Goal: Information Seeking & Learning: Find specific page/section

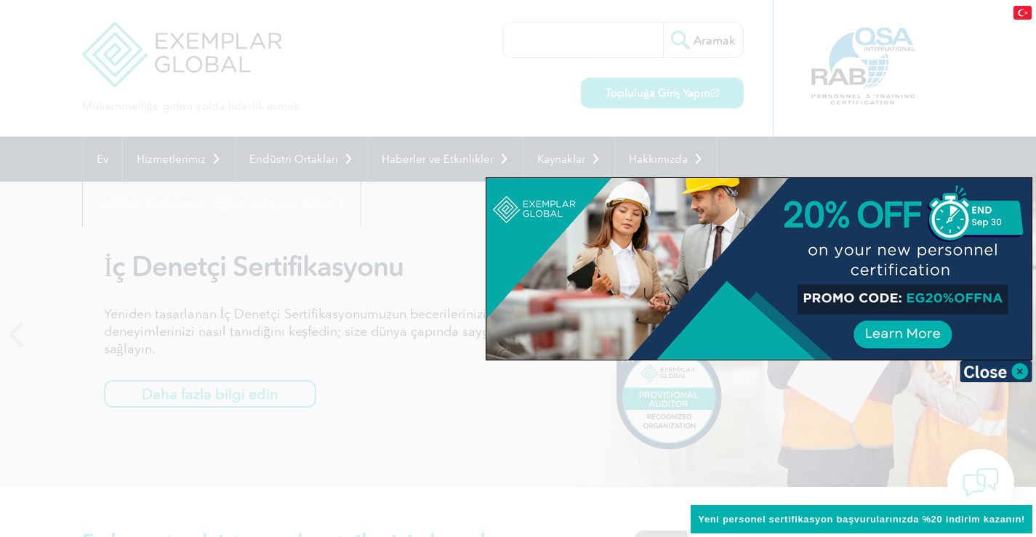
click at [961, 77] on div at bounding box center [518, 268] width 1036 height 537
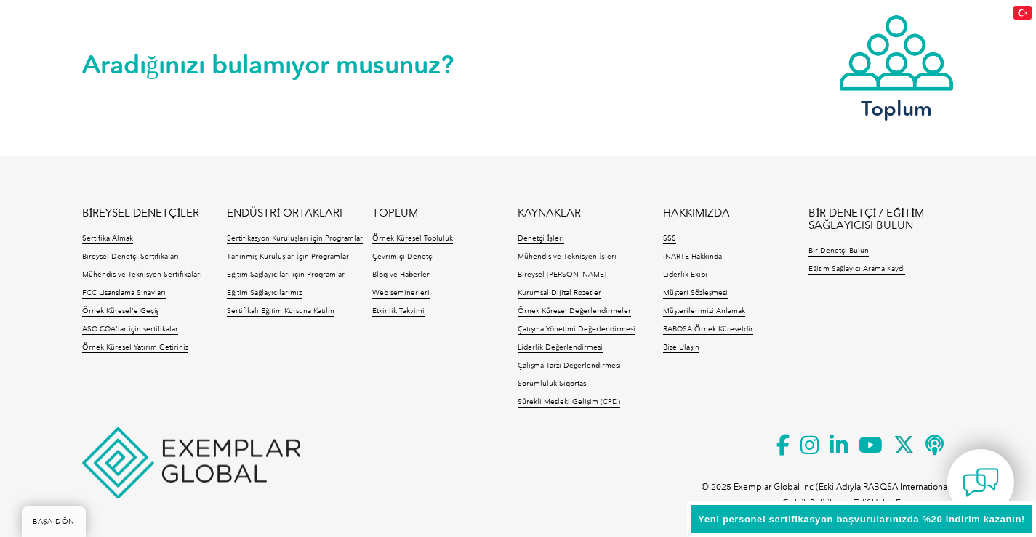
scroll to position [3428, 0]
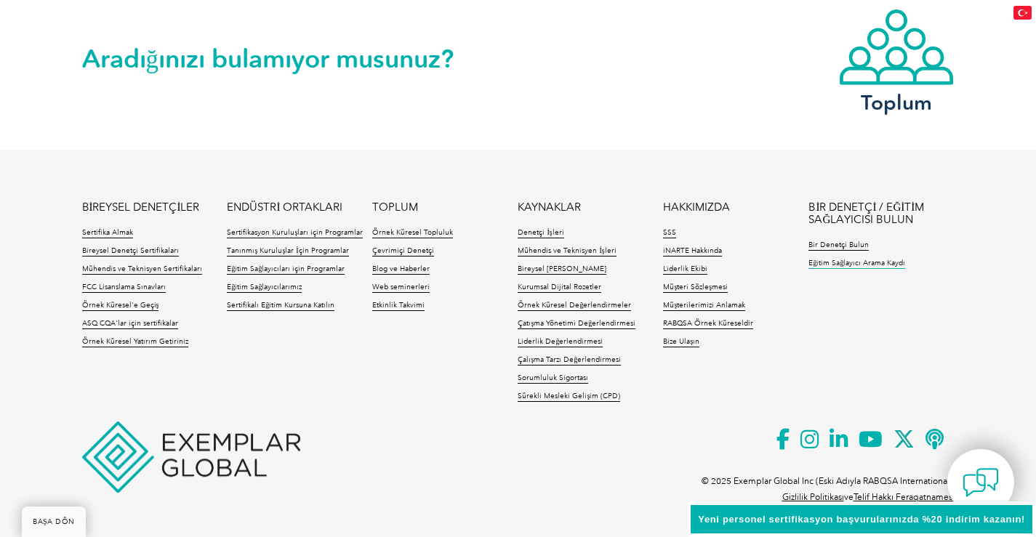
click at [837, 265] on font "Eğitim Sağlayıcı Arama Kaydı" at bounding box center [856, 263] width 97 height 9
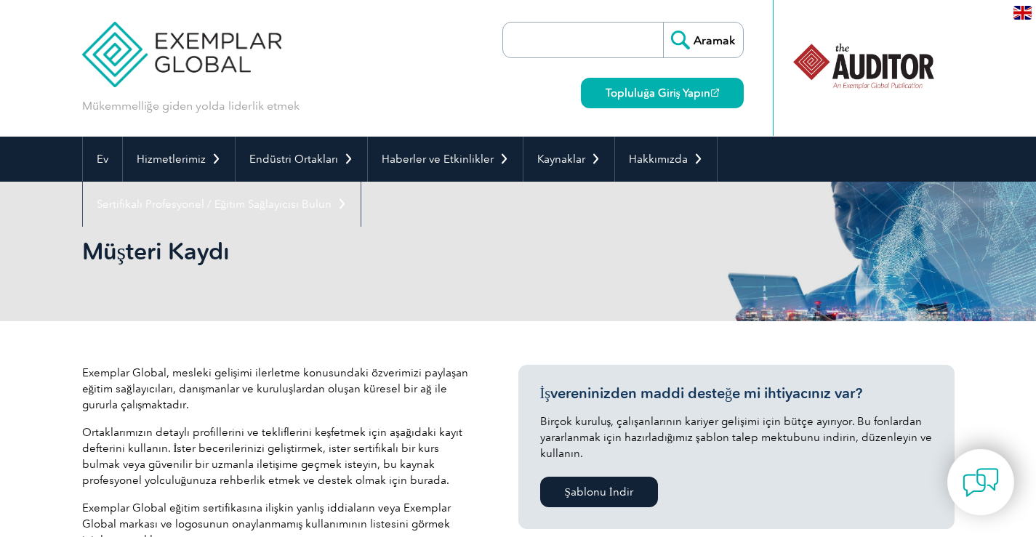
click at [560, 48] on input "search" at bounding box center [586, 40] width 153 height 35
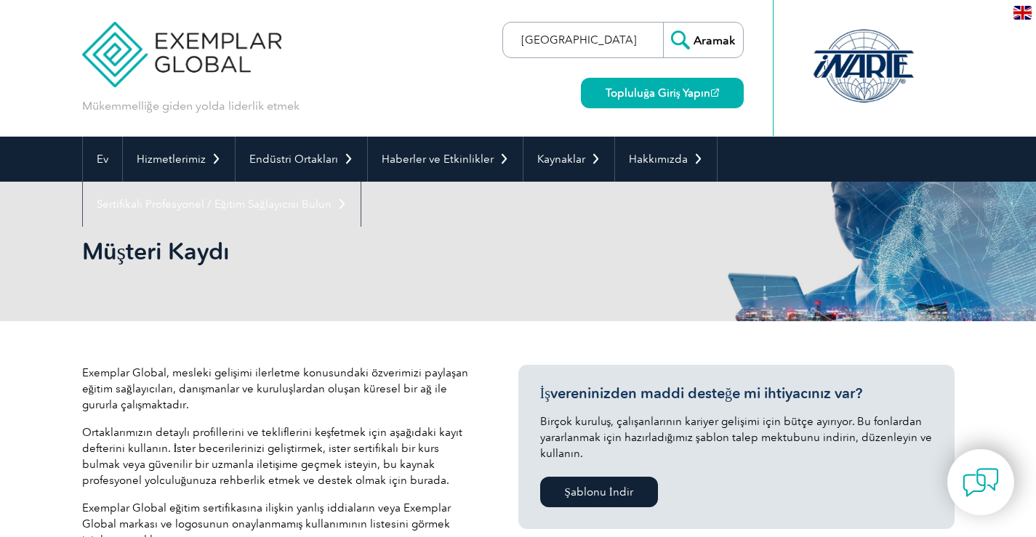
type input "türkiye"
click at [663, 23] on input "Aramak" at bounding box center [703, 40] width 80 height 35
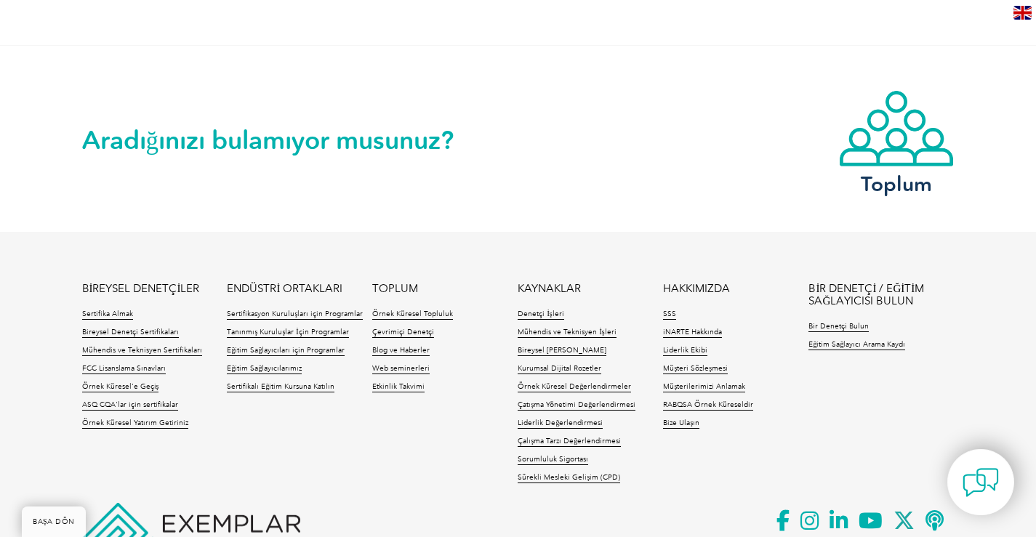
scroll to position [1390, 0]
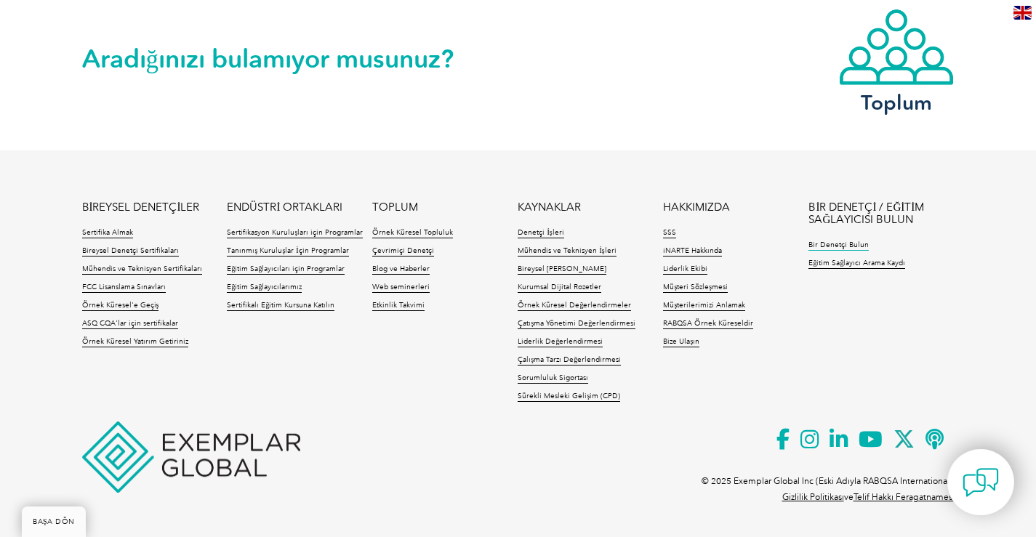
click at [855, 246] on font "Bir Denetçi Bulun" at bounding box center [838, 245] width 60 height 9
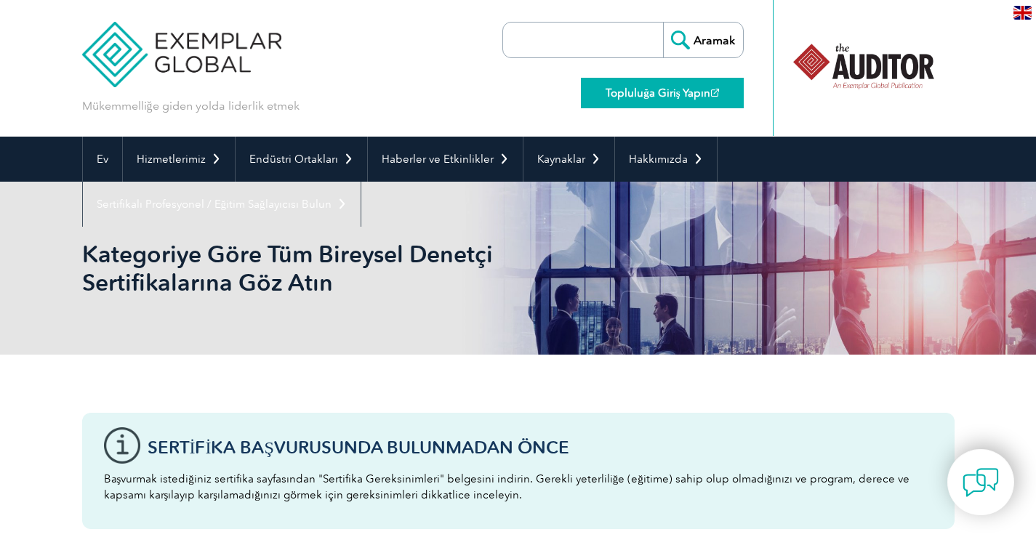
click at [677, 104] on link "Topluluğa Giriş Yapın" at bounding box center [662, 93] width 162 height 31
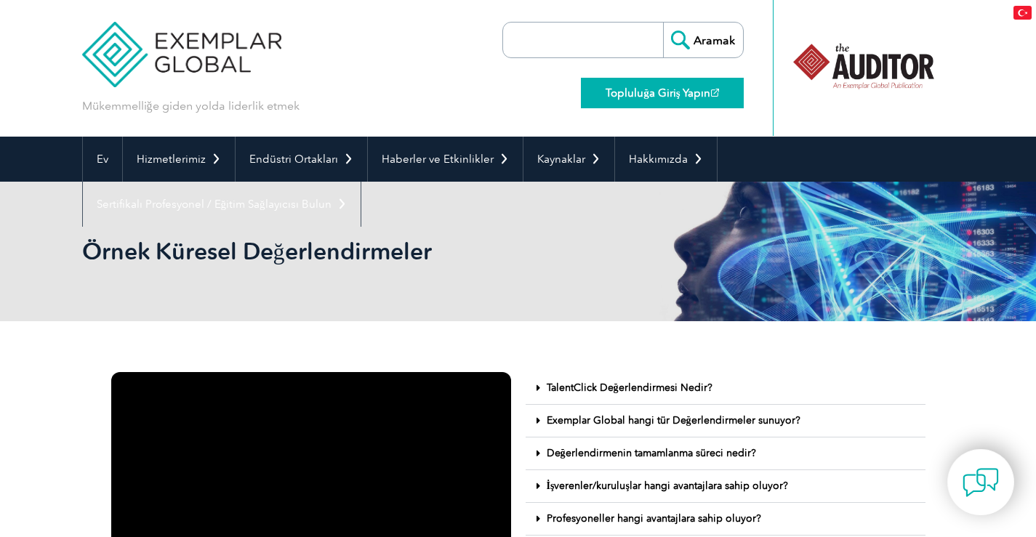
click at [654, 88] on font "Topluluğa Giriş Yapın" at bounding box center [657, 92] width 105 height 13
